Goal: Communication & Community: Answer question/provide support

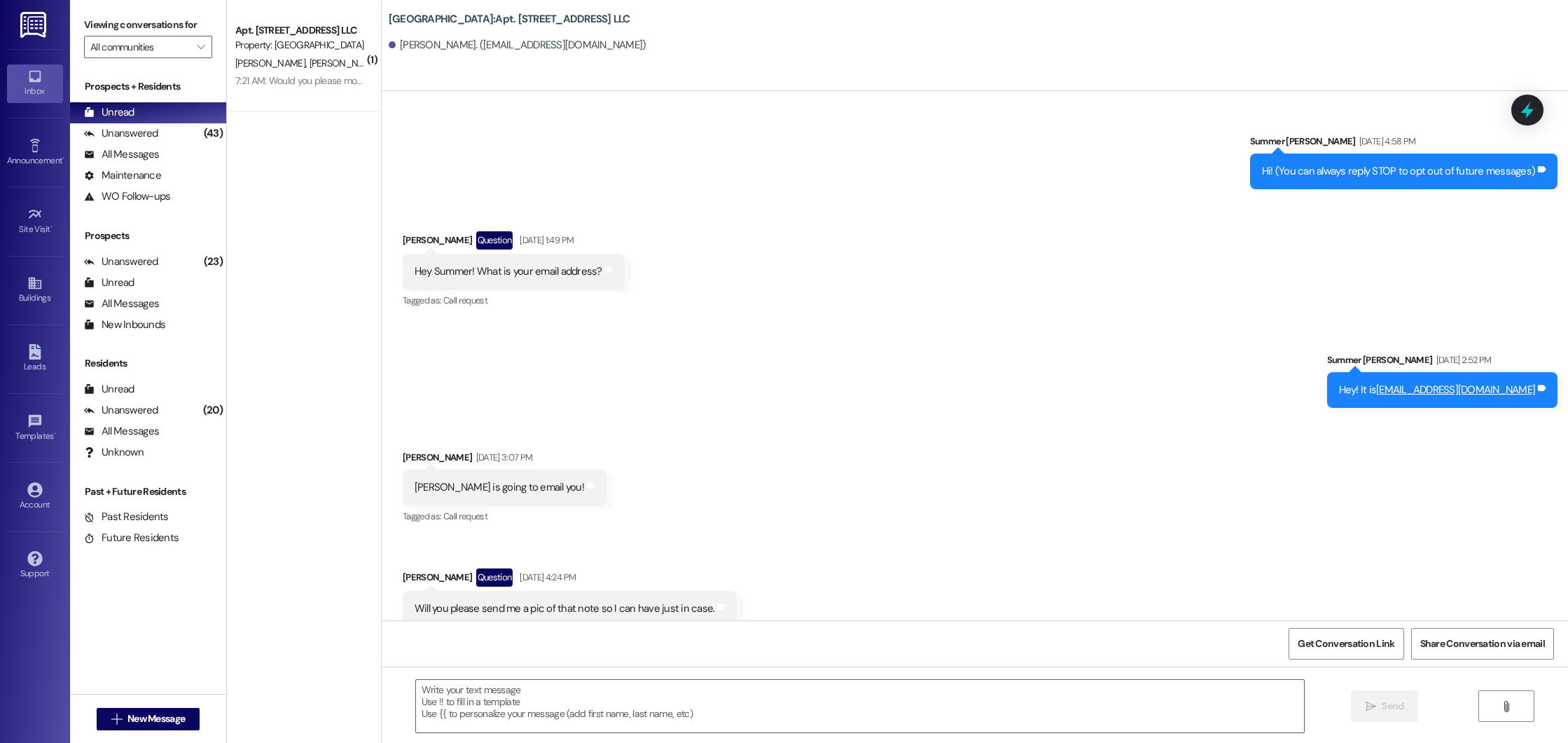
scroll to position [41143, 0]
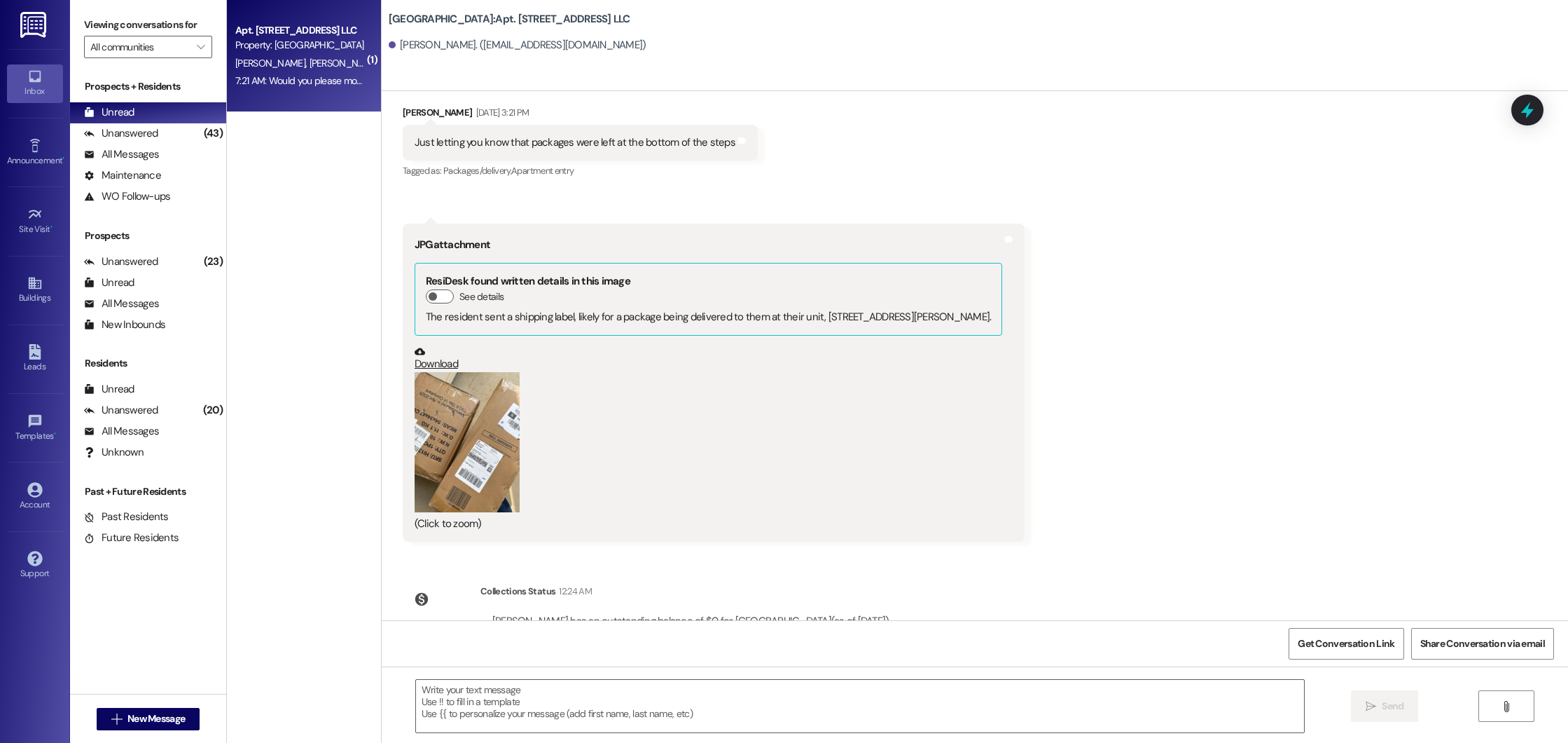
click at [337, 92] on div "Apt. 305, 300 Beacon Place Northport LLC Property: Beacon Place Northport J. Ku…" at bounding box center [304, 56] width 154 height 112
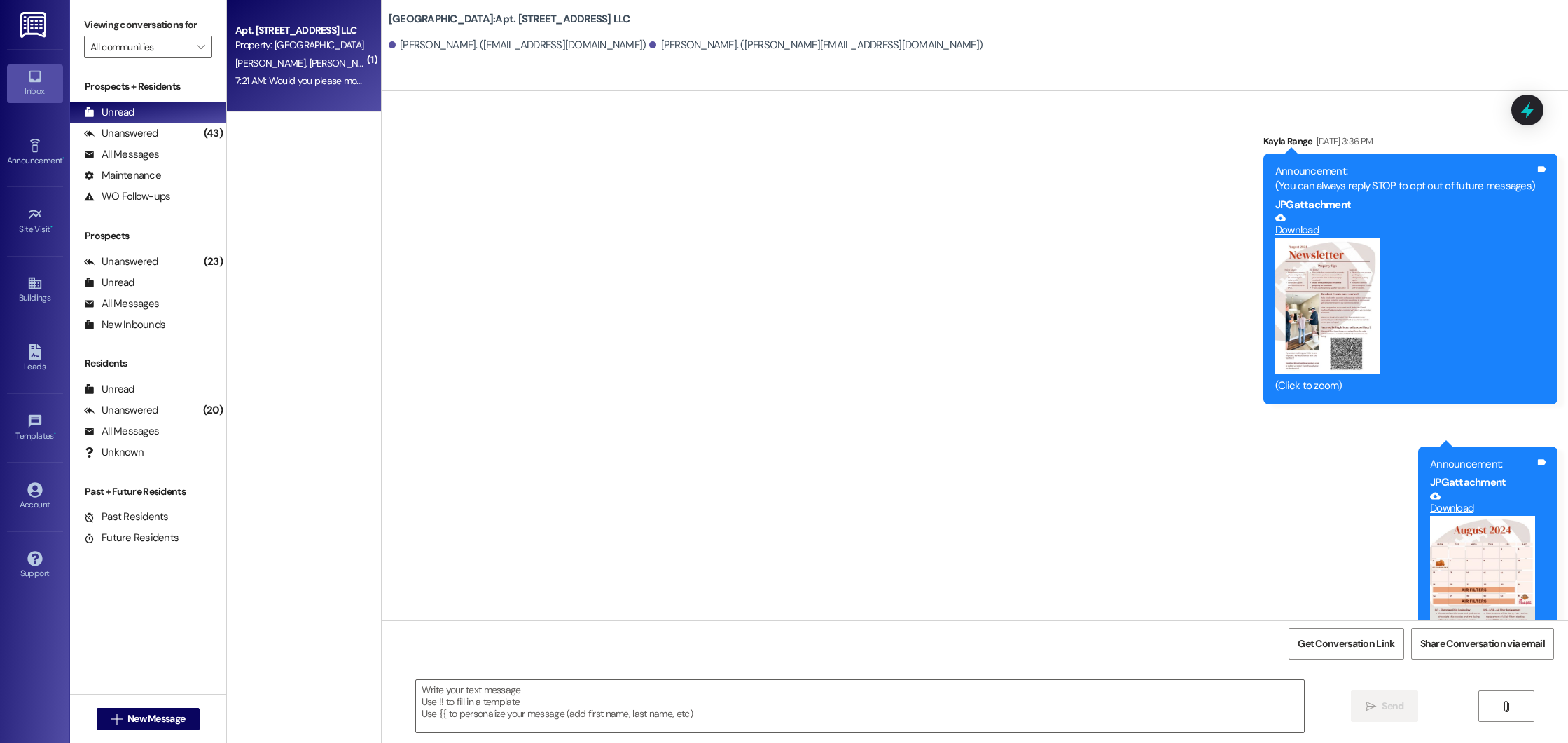
scroll to position [27782, 0]
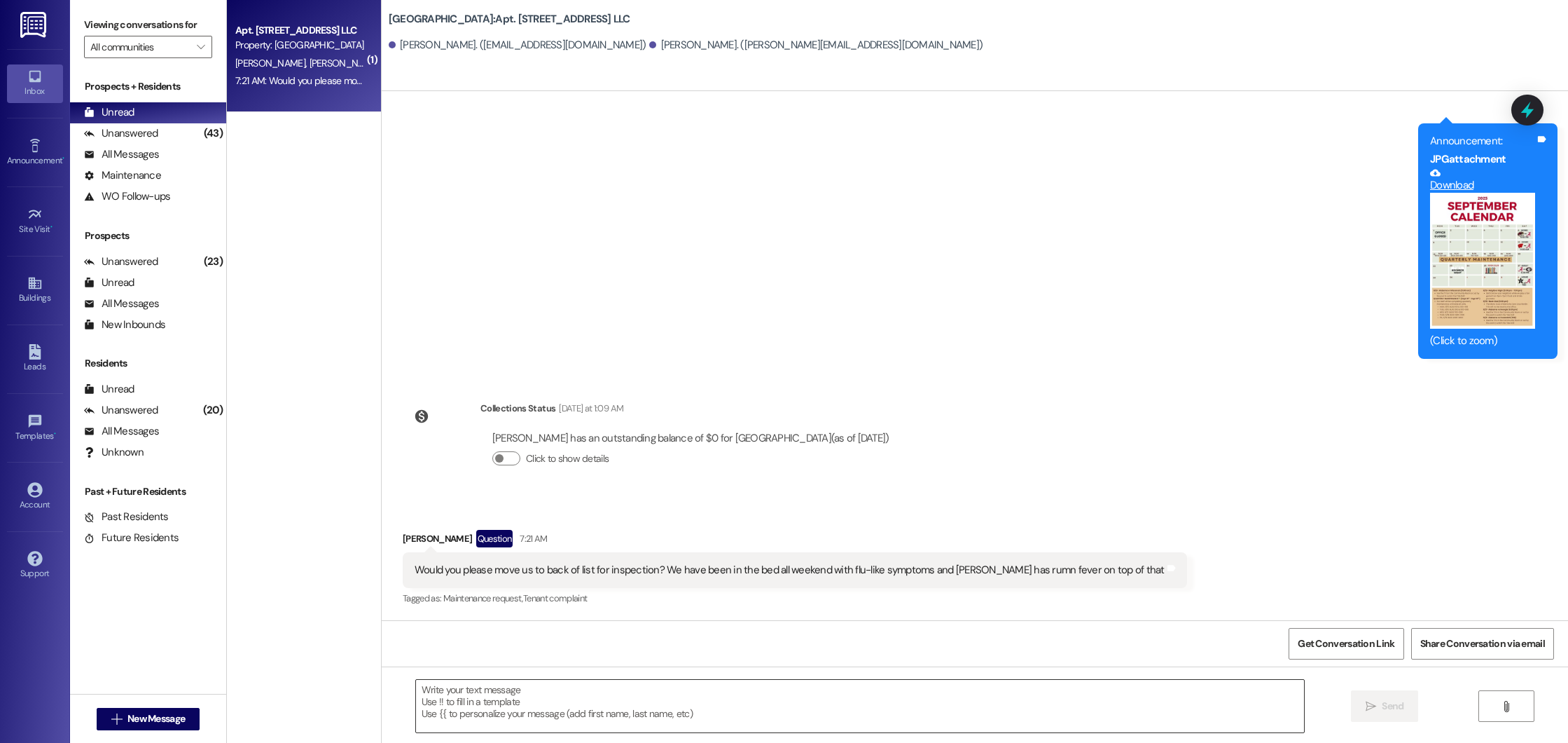
click at [543, 709] on textarea at bounding box center [860, 706] width 889 height 53
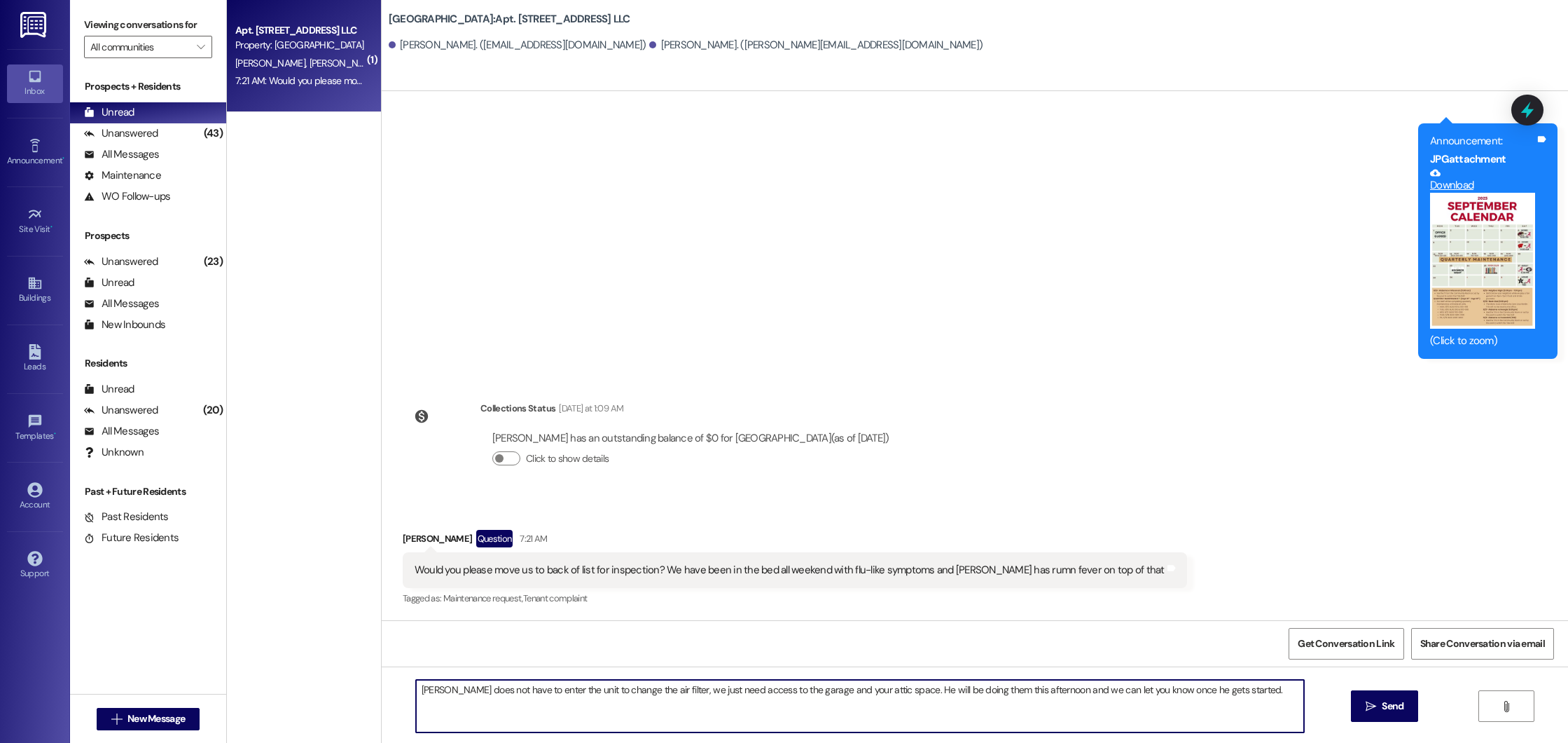
type textarea "Noah does not have to enter the unit to change the air filter, we just need acc…"
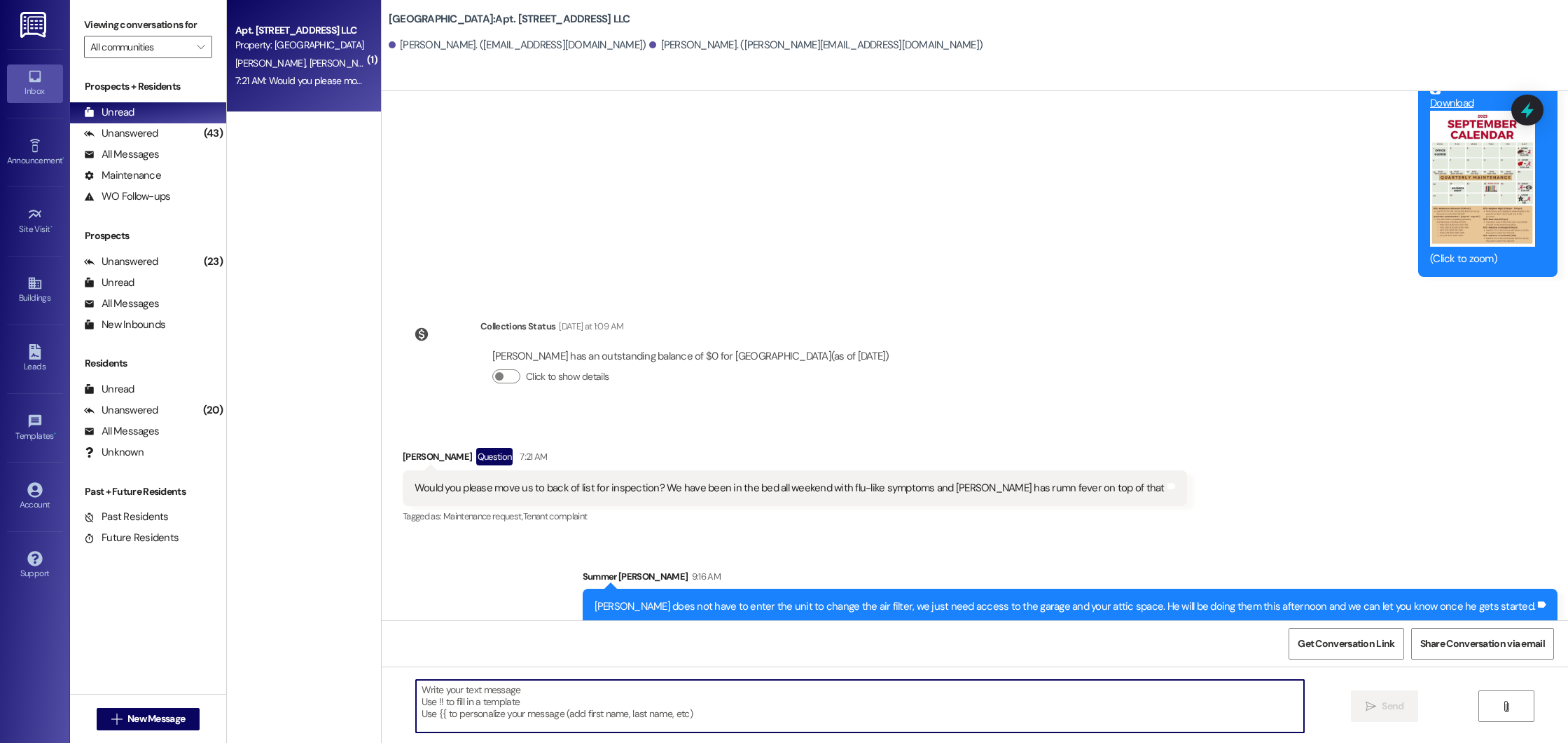
scroll to position [27881, 0]
